Goal: Navigation & Orientation: Find specific page/section

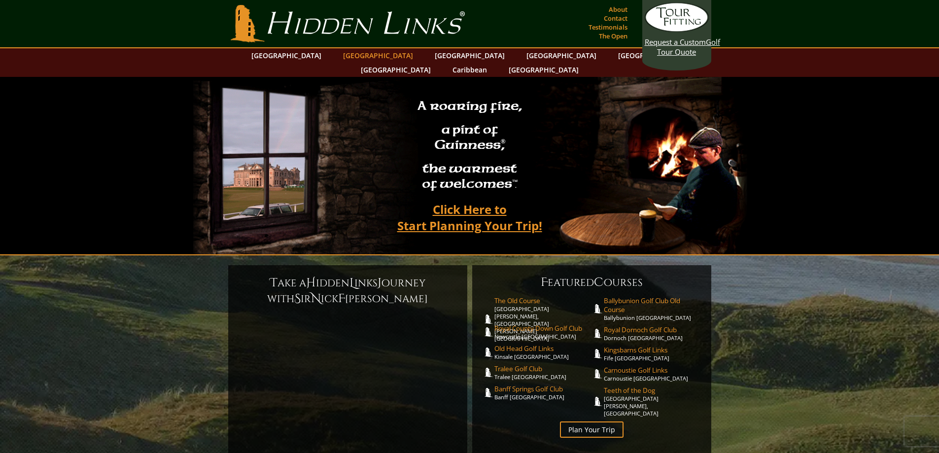
click at [368, 57] on link "[GEOGRAPHIC_DATA]" at bounding box center [378, 55] width 80 height 14
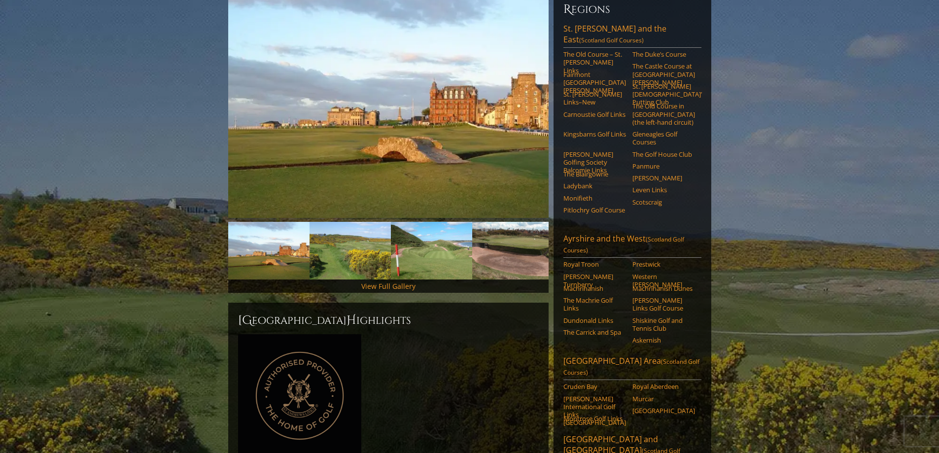
scroll to position [148, 0]
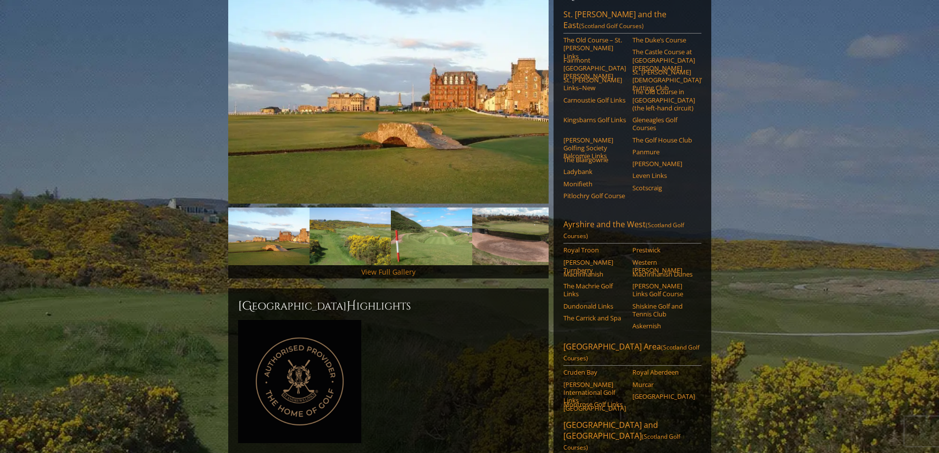
click at [404, 267] on link "View Full Gallery" at bounding box center [388, 271] width 54 height 9
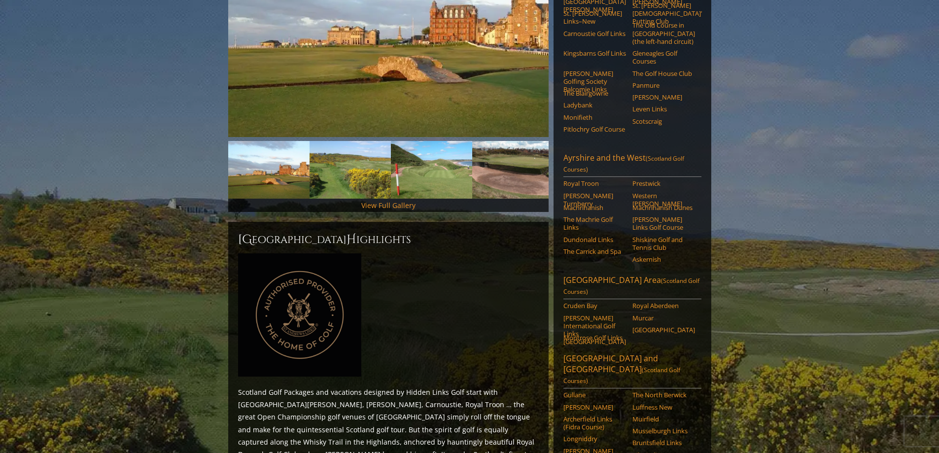
scroll to position [0, 0]
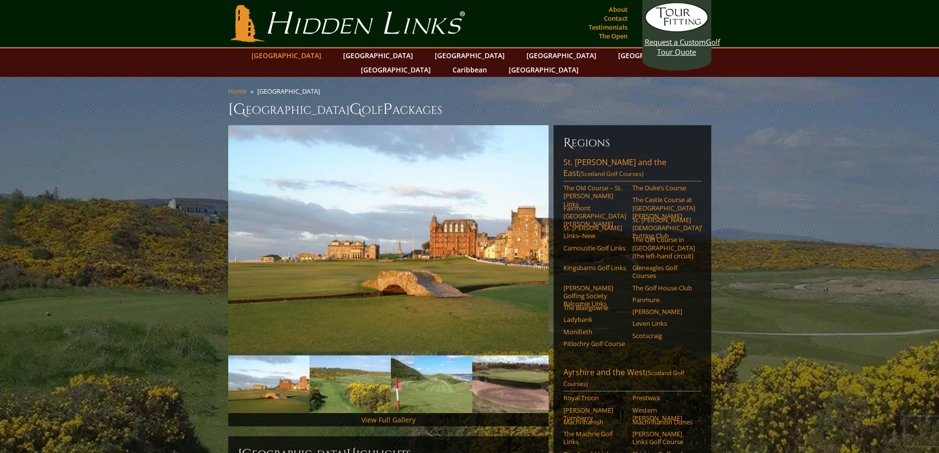
click at [316, 55] on link "[GEOGRAPHIC_DATA]" at bounding box center [286, 55] width 80 height 14
